Goal: Task Accomplishment & Management: Complete application form

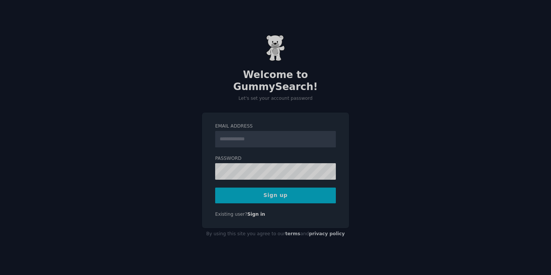
click at [237, 131] on input "Email Address" at bounding box center [275, 139] width 121 height 16
type input "**********"
click at [312, 195] on button "Sign up" at bounding box center [275, 195] width 121 height 16
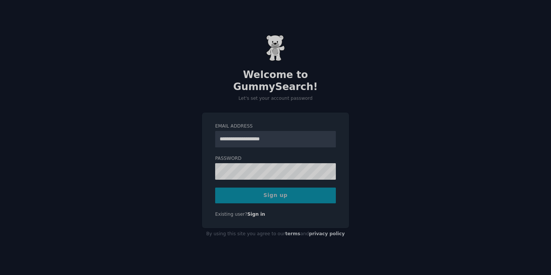
click at [306, 190] on div "Sign up" at bounding box center [275, 195] width 121 height 16
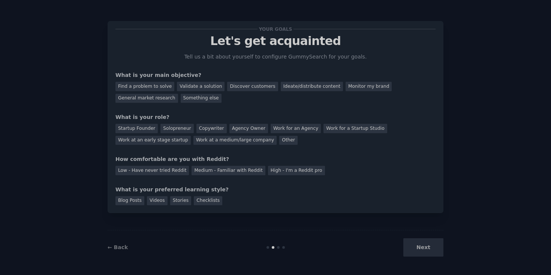
click at [417, 252] on div "Next" at bounding box center [387, 247] width 112 height 18
click at [424, 247] on div "Next" at bounding box center [387, 247] width 112 height 18
click at [225, 171] on div "Medium - Familiar with Reddit" at bounding box center [228, 170] width 73 height 9
click at [181, 129] on div "Solopreneur" at bounding box center [176, 128] width 33 height 9
click at [438, 257] on div "← Back Next" at bounding box center [276, 247] width 336 height 34
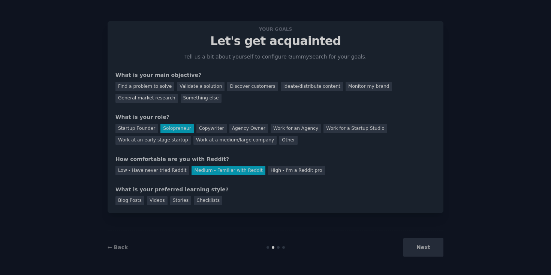
click at [429, 249] on div "Next" at bounding box center [387, 247] width 112 height 18
click at [167, 85] on div "Find a problem to solve" at bounding box center [144, 86] width 59 height 9
click at [186, 88] on div "Validate a solution" at bounding box center [201, 86] width 48 height 9
click at [162, 86] on div "Find a problem to solve" at bounding box center [144, 86] width 59 height 9
click at [424, 247] on div "Next" at bounding box center [387, 247] width 112 height 18
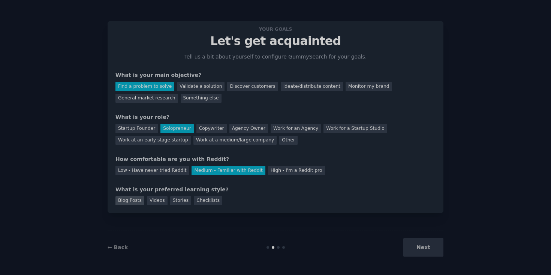
click at [136, 201] on div "Blog Posts" at bounding box center [129, 200] width 29 height 9
click at [415, 246] on button "Next" at bounding box center [423, 247] width 40 height 18
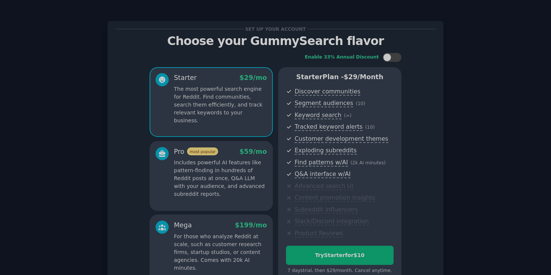
scroll to position [81, 0]
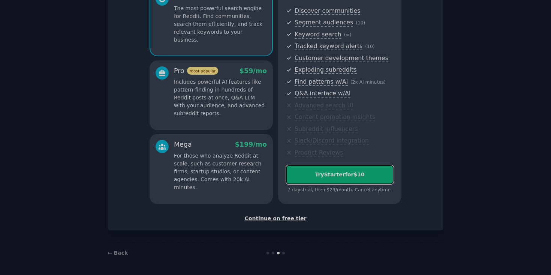
drag, startPoint x: 346, startPoint y: 176, endPoint x: 345, endPoint y: 220, distance: 43.9
click at [346, 219] on div "Set up your account Choose your GummySearch flavor Enable 33% Annual Discount S…" at bounding box center [275, 85] width 320 height 274
click at [299, 219] on div "Continue on free tier" at bounding box center [275, 218] width 320 height 8
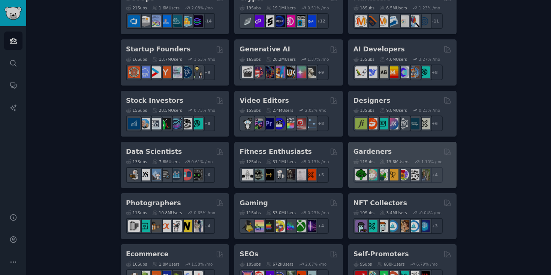
scroll to position [151, 0]
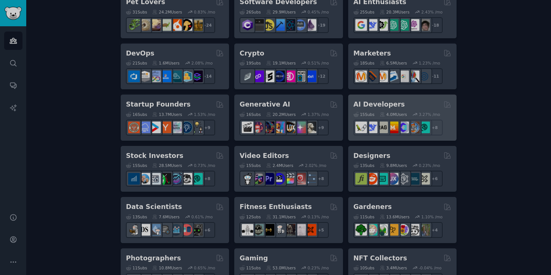
click at [397, 102] on div "AI Developers" at bounding box center [403, 104] width 98 height 9
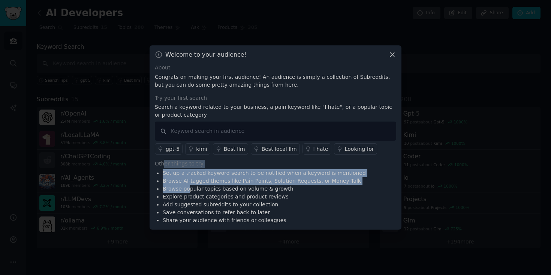
drag, startPoint x: 164, startPoint y: 162, endPoint x: 188, endPoint y: 195, distance: 41.6
click at [188, 195] on div "Other things to try Set up a tracked keyword search to be notified when a keywo…" at bounding box center [275, 192] width 241 height 64
click at [188, 195] on li "Explore product categories and product reviews" at bounding box center [264, 197] width 203 height 8
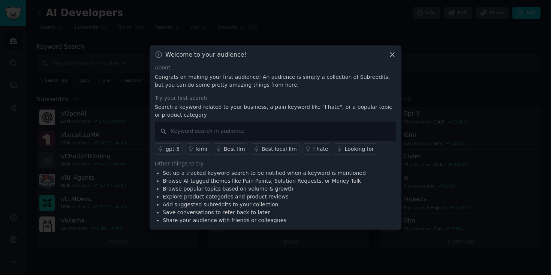
click at [387, 55] on div "Welcome to your audience!" at bounding box center [275, 55] width 241 height 8
click at [391, 56] on icon at bounding box center [392, 55] width 8 height 8
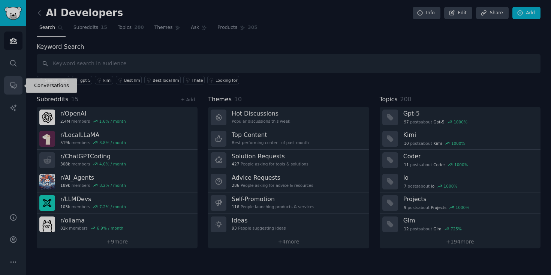
click at [15, 87] on icon "Sidebar" at bounding box center [13, 86] width 6 height 6
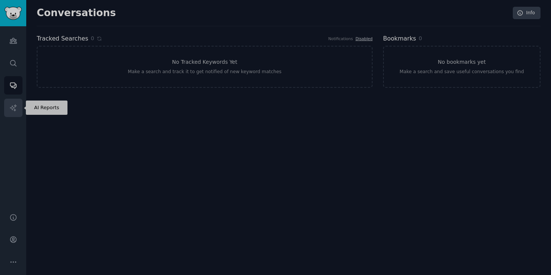
click at [13, 110] on icon "Sidebar" at bounding box center [13, 108] width 8 height 8
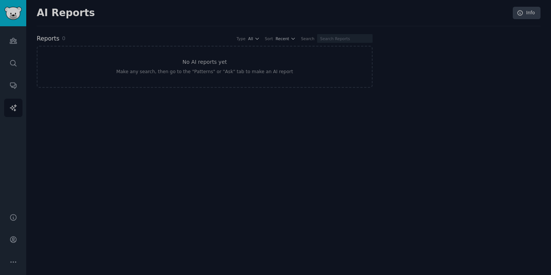
click at [10, 72] on div "Audiences Search Conversations AI Reports" at bounding box center [13, 115] width 26 height 178
click at [14, 61] on icon "Sidebar" at bounding box center [13, 63] width 6 height 6
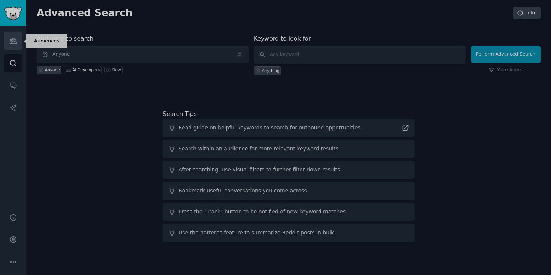
click at [13, 44] on icon "Sidebar" at bounding box center [13, 41] width 8 height 8
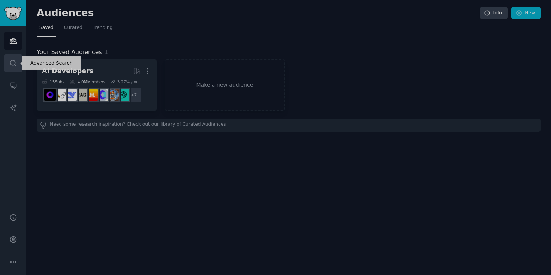
click at [15, 61] on icon "Sidebar" at bounding box center [13, 63] width 6 height 6
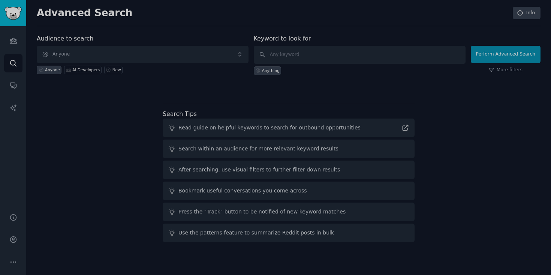
click at [246, 155] on div "Search within an audience for more relevant keyword results" at bounding box center [289, 148] width 252 height 18
click at [246, 149] on div "Search within an audience for more relevant keyword results" at bounding box center [258, 149] width 160 height 8
click at [403, 128] on icon at bounding box center [405, 127] width 5 height 5
